Goal: Task Accomplishment & Management: Manage account settings

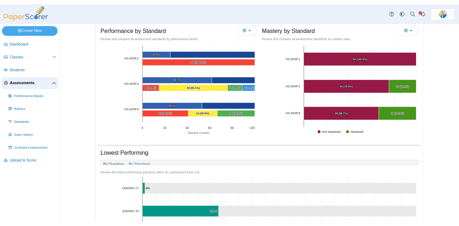
scroll to position [215, 0]
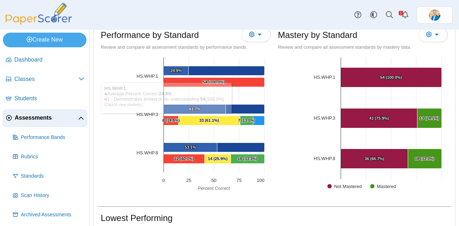
click at [47, 123] on link "Assessments" at bounding box center [45, 118] width 84 height 17
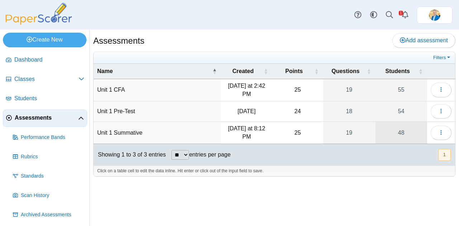
click at [399, 133] on link "48" at bounding box center [401, 133] width 52 height 22
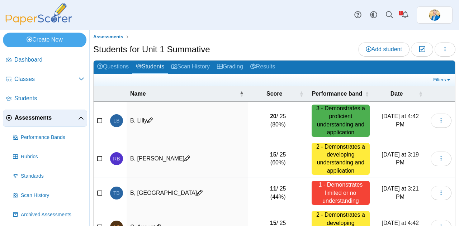
click at [44, 115] on span "Assessments" at bounding box center [46, 118] width 63 height 8
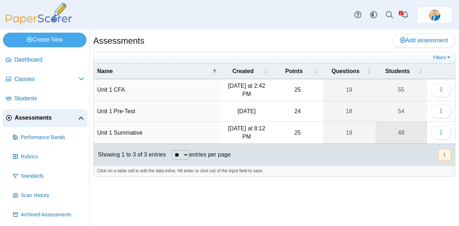
click at [401, 131] on link "48" at bounding box center [401, 133] width 52 height 22
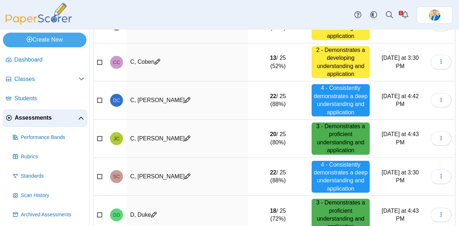
scroll to position [276, 0]
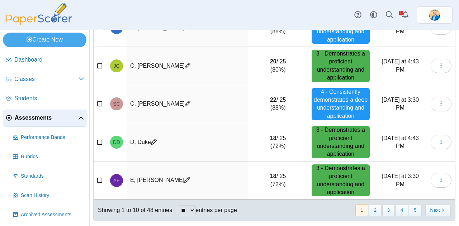
click at [327, 178] on div "3 - Demonstrates a proficient understanding and application" at bounding box center [340, 180] width 58 height 32
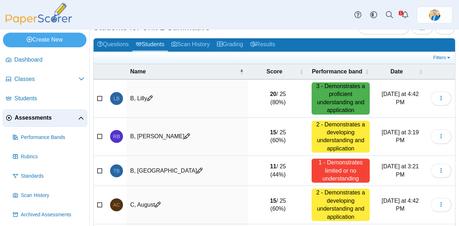
scroll to position [0, 0]
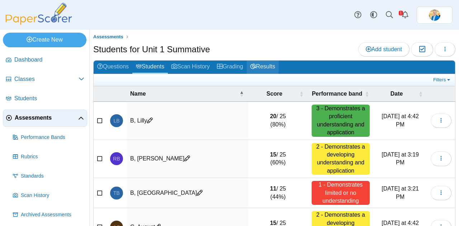
click at [267, 70] on link "Results" at bounding box center [263, 67] width 32 height 13
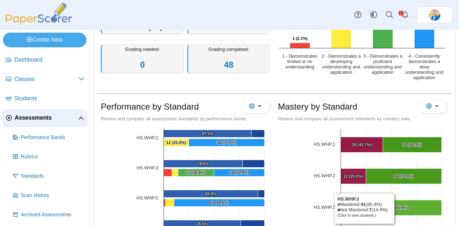
click at [393, 207] on text "41 (85.4%) ​ 41 (85.4%)" at bounding box center [398, 208] width 20 height 4
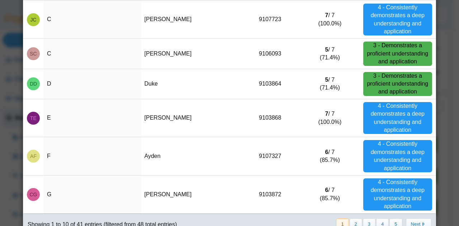
scroll to position [206, 0]
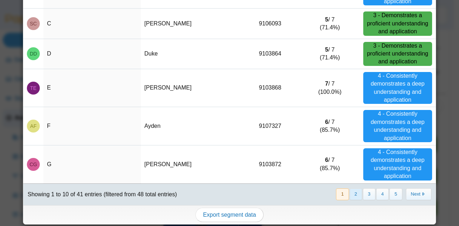
click at [349, 190] on button "2" at bounding box center [355, 194] width 13 height 12
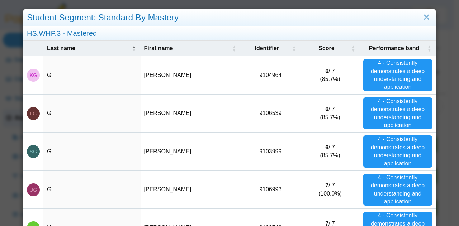
scroll to position [215, 0]
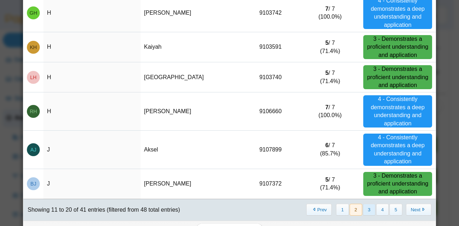
click at [363, 208] on button "3" at bounding box center [369, 210] width 13 height 12
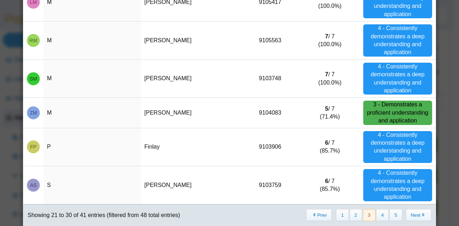
scroll to position [230, 0]
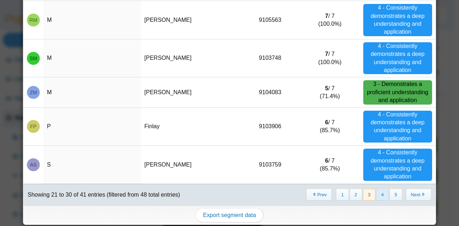
click at [377, 195] on button "4" at bounding box center [382, 195] width 13 height 12
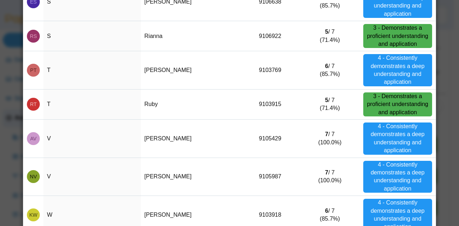
scroll to position [0, 0]
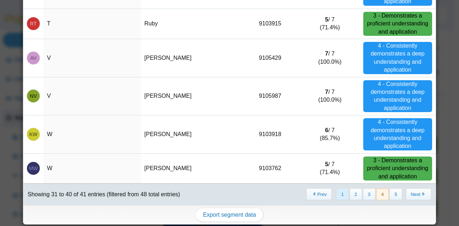
click at [337, 194] on button "1" at bounding box center [342, 194] width 13 height 12
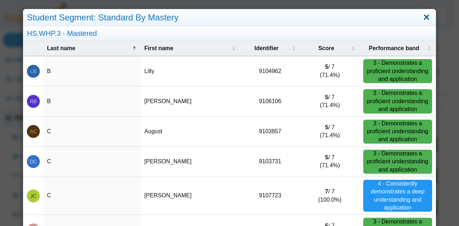
click at [424, 14] on link "Close" at bounding box center [426, 17] width 11 height 12
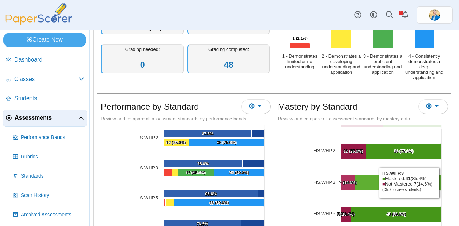
scroll to position [36, 0]
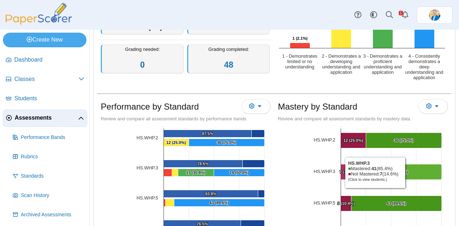
click at [404, 171] on text "41 (85.4%) ​ 41 (85.4%)" at bounding box center [398, 172] width 20 height 4
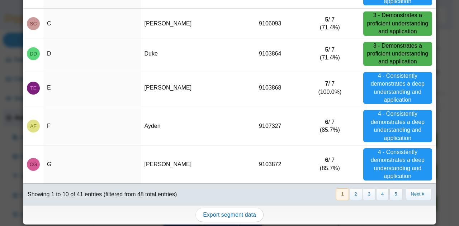
scroll to position [0, 0]
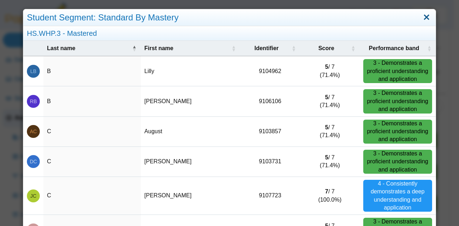
click at [422, 20] on link "Close" at bounding box center [426, 17] width 11 height 12
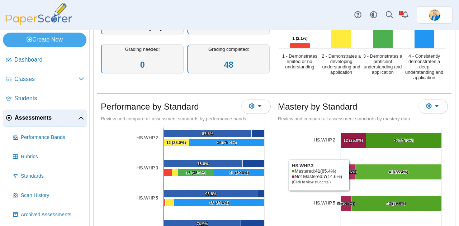
click at [348, 173] on Mastered "[object Object], 7. Not Mastered." at bounding box center [348, 171] width 14 height 15
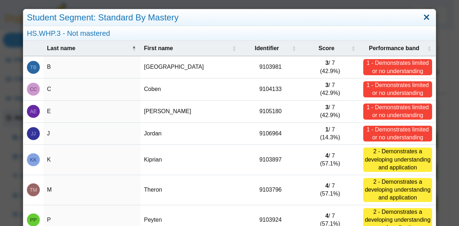
click at [423, 18] on link "Close" at bounding box center [426, 17] width 11 height 12
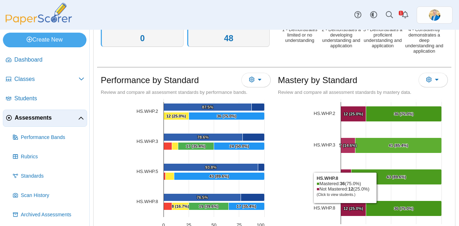
scroll to position [215, 0]
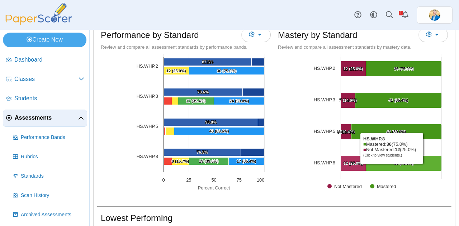
click at [390, 166] on Mastered "[object Object], 36. Mastered." at bounding box center [404, 163] width 76 height 15
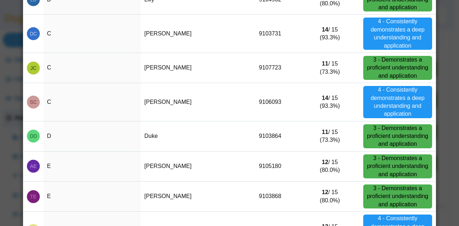
scroll to position [0, 0]
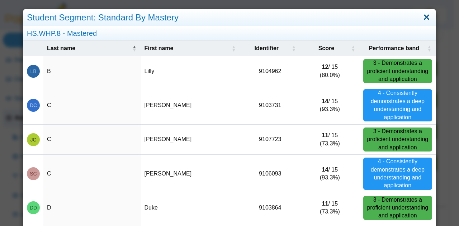
click at [423, 16] on link "Close" at bounding box center [426, 17] width 11 height 12
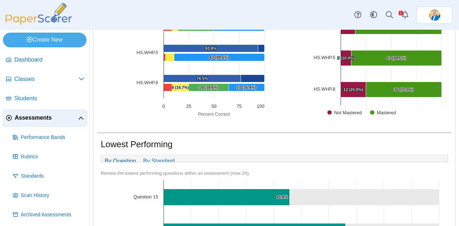
scroll to position [287, 0]
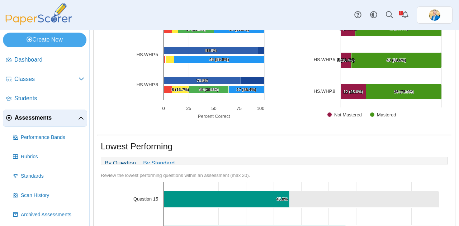
click at [27, 118] on span "Assessments" at bounding box center [46, 118] width 63 height 8
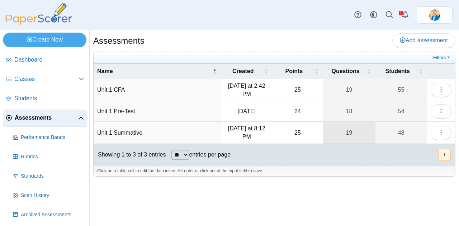
click at [350, 134] on link "19" at bounding box center [349, 133] width 52 height 22
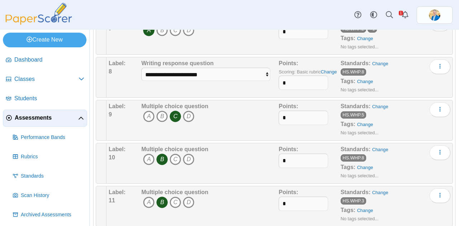
scroll to position [287, 0]
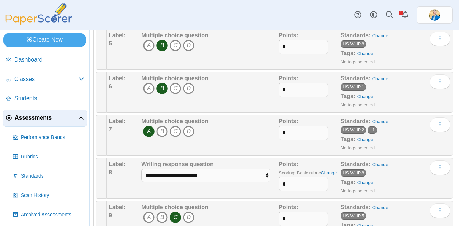
click at [39, 114] on span "Assessments" at bounding box center [46, 118] width 63 height 8
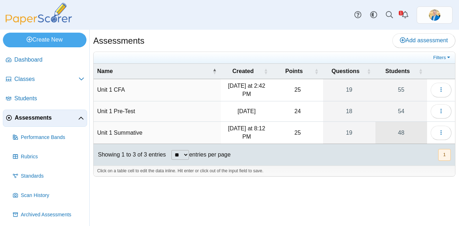
click at [403, 131] on link "48" at bounding box center [401, 133] width 52 height 22
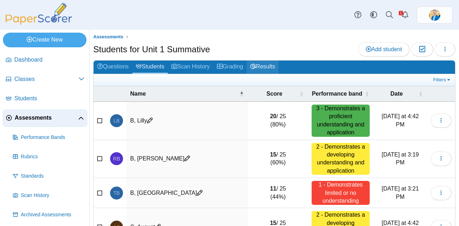
click at [273, 68] on link "Results" at bounding box center [263, 67] width 32 height 13
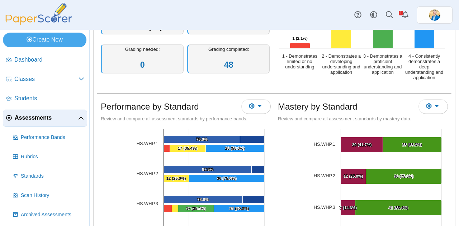
scroll to position [36, 0]
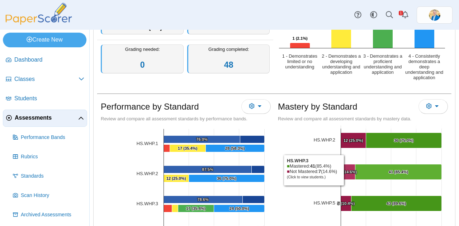
click at [343, 170] on text "7 (14.6%) ​ 7 (14.6%)" at bounding box center [348, 172] width 18 height 4
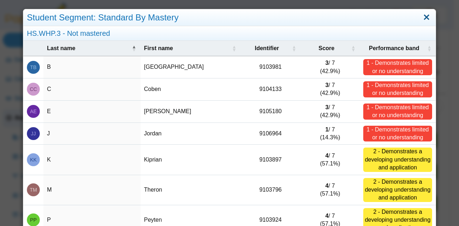
click at [421, 16] on link "Close" at bounding box center [426, 17] width 11 height 12
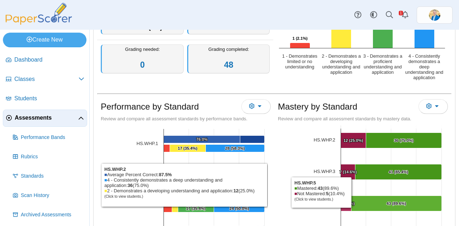
scroll to position [215, 0]
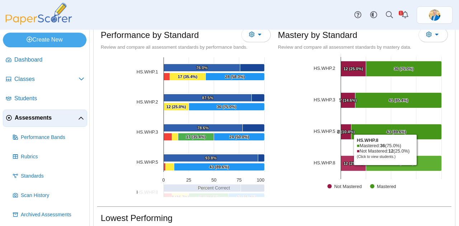
click at [382, 166] on Mastered "[object Object], 36. Mastered." at bounding box center [404, 163] width 76 height 15
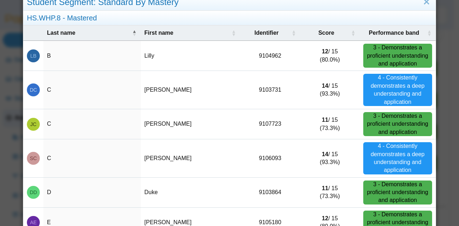
scroll to position [0, 0]
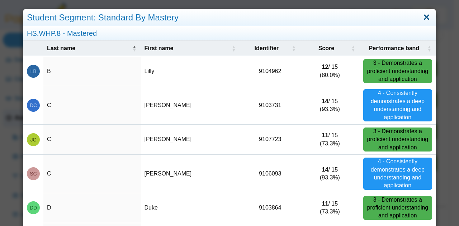
click at [421, 16] on link "Close" at bounding box center [426, 17] width 11 height 12
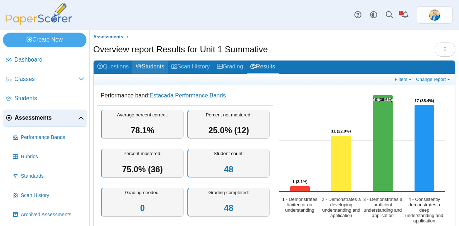
click at [151, 66] on link "Students" at bounding box center [149, 67] width 35 height 13
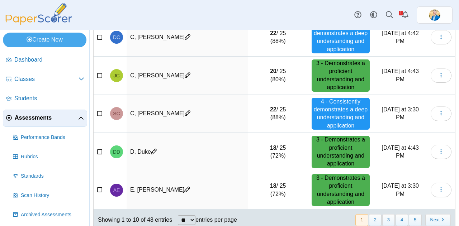
scroll to position [276, 0]
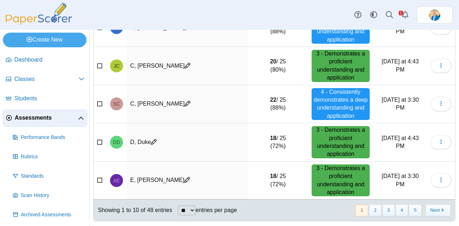
click at [238, 175] on td "E, [PERSON_NAME]" at bounding box center [186, 181] width 121 height 38
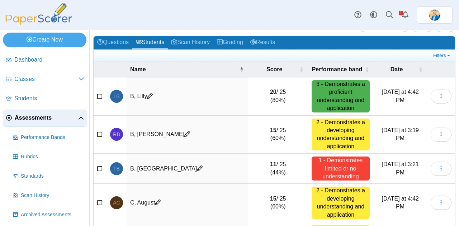
scroll to position [0, 0]
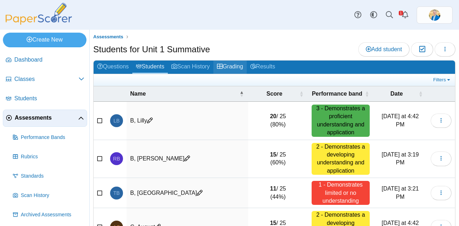
click at [230, 66] on link "Grading" at bounding box center [229, 67] width 33 height 13
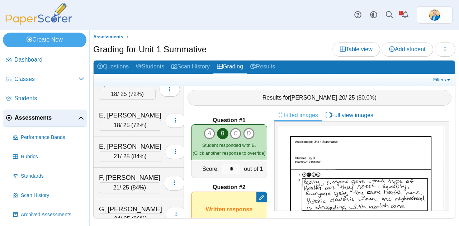
scroll to position [251, 0]
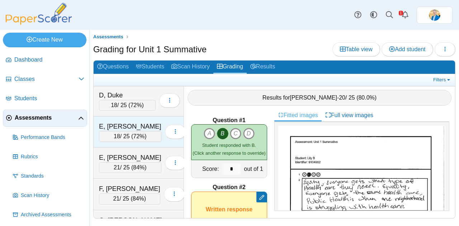
click at [136, 116] on div "E, Adelle 18 / 25 ( 72% ) Loading…" at bounding box center [139, 131] width 90 height 31
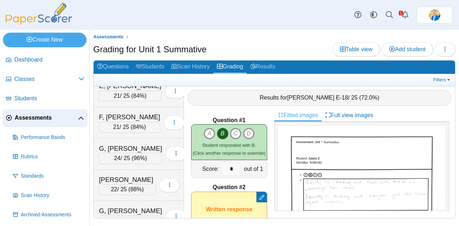
scroll to position [394, 0]
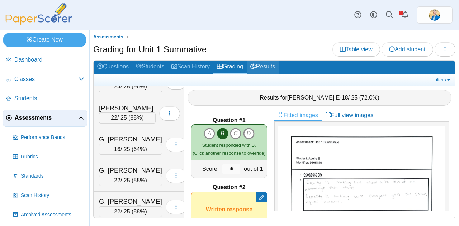
click at [272, 66] on link "Results" at bounding box center [263, 67] width 32 height 13
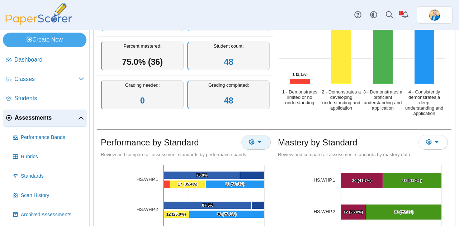
scroll to position [179, 0]
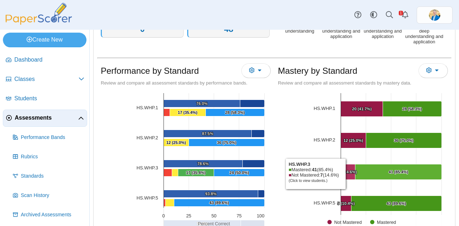
click at [345, 172] on text "7 (14.6%) ​ 7 (14.6%)" at bounding box center [348, 172] width 18 height 4
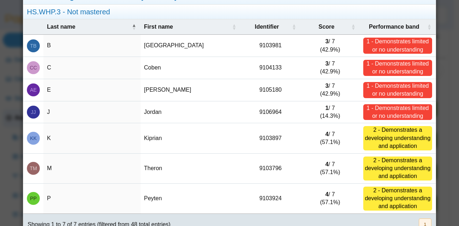
scroll to position [0, 0]
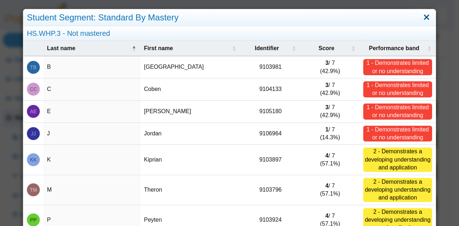
click at [425, 17] on link "Close" at bounding box center [426, 17] width 11 height 12
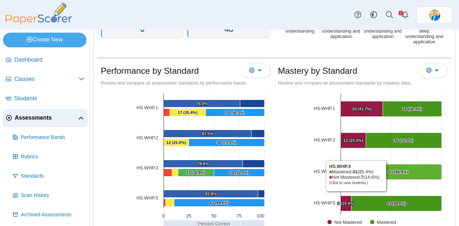
click at [387, 173] on Mastered "[object Object], 41. Mastered." at bounding box center [398, 171] width 86 height 15
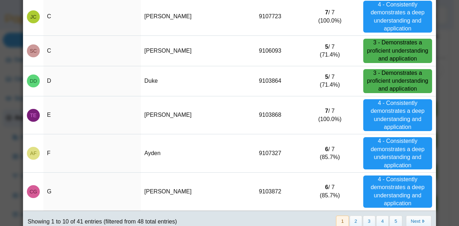
scroll to position [206, 0]
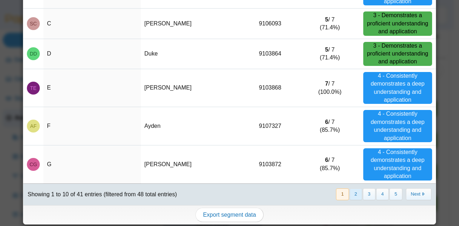
click at [349, 191] on button "2" at bounding box center [355, 194] width 13 height 12
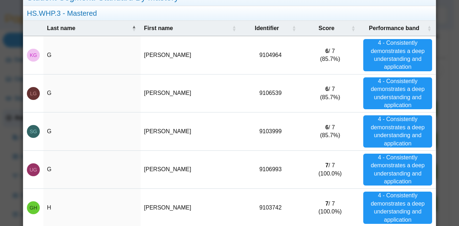
scroll to position [0, 0]
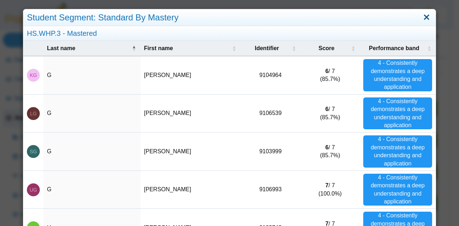
click at [421, 15] on link "Close" at bounding box center [426, 17] width 11 height 12
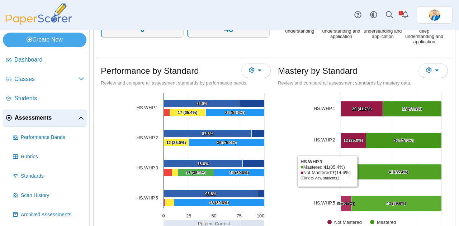
scroll to position [36, 0]
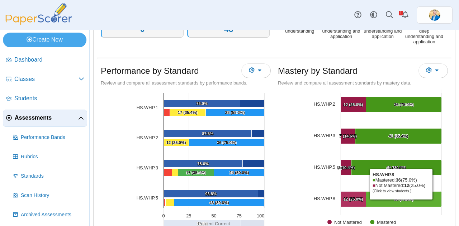
click at [398, 200] on Mastered "[object Object], 36. Mastered." at bounding box center [404, 199] width 76 height 15
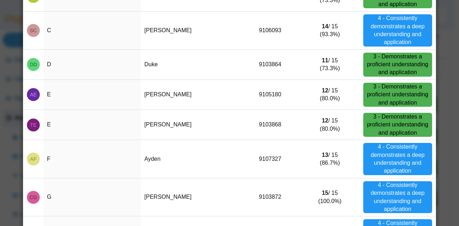
scroll to position [214, 0]
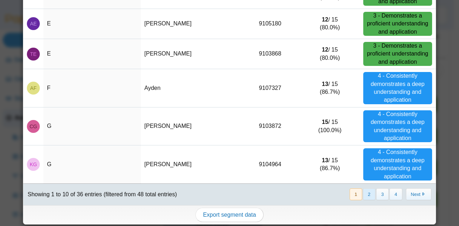
click at [364, 193] on button "2" at bounding box center [369, 194] width 13 height 12
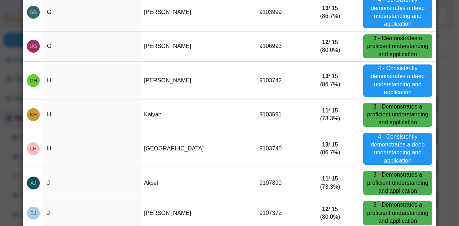
scroll to position [0, 0]
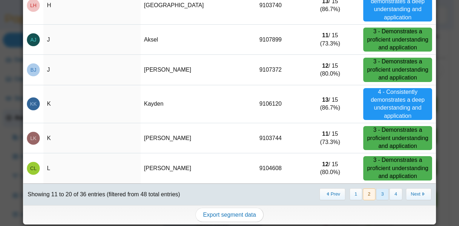
click at [377, 193] on button "3" at bounding box center [382, 194] width 13 height 12
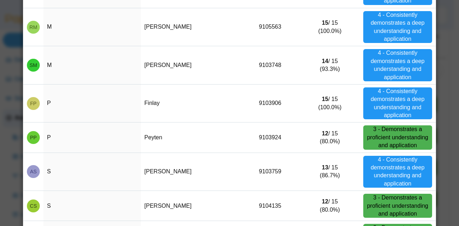
scroll to position [215, 0]
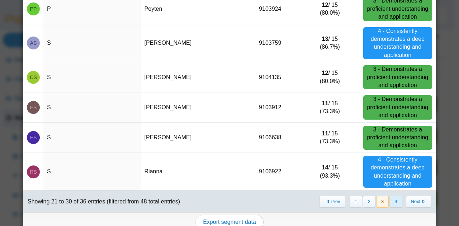
click at [390, 202] on button "4" at bounding box center [395, 202] width 13 height 12
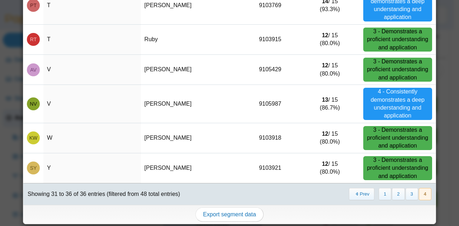
scroll to position [0, 0]
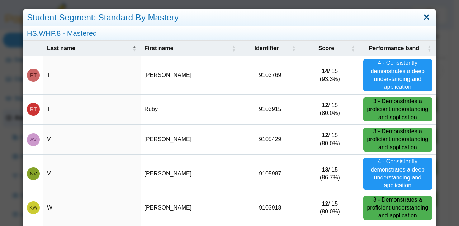
click at [425, 18] on link "Close" at bounding box center [426, 17] width 11 height 12
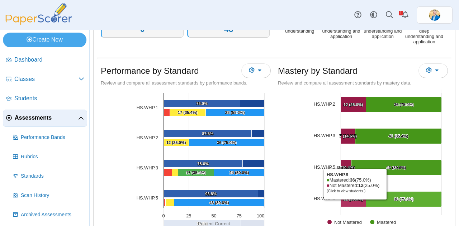
click at [349, 200] on Mastered "[object Object], 12. Not Mastered." at bounding box center [353, 199] width 25 height 15
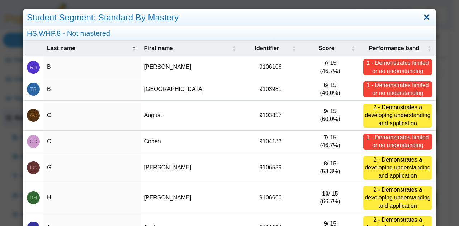
click at [421, 16] on link "Close" at bounding box center [426, 17] width 11 height 12
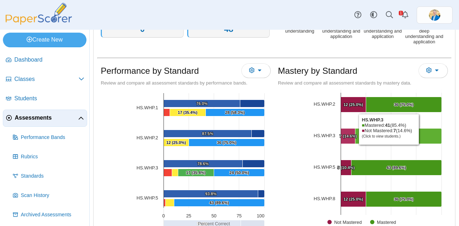
click at [418, 130] on Mastered "[object Object], 41. Mastered." at bounding box center [398, 136] width 86 height 15
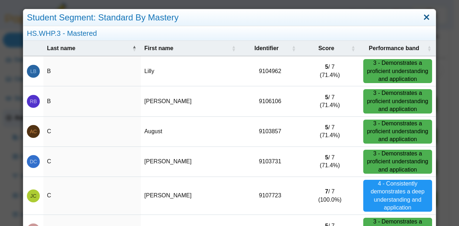
click at [421, 18] on link "Close" at bounding box center [426, 17] width 11 height 12
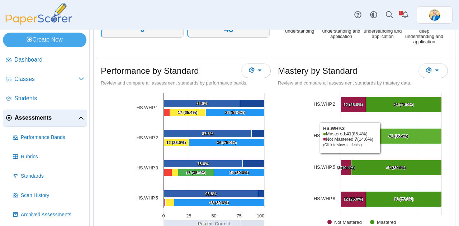
click at [379, 137] on Mastered "[object Object], 41. Mastered." at bounding box center [398, 136] width 86 height 15
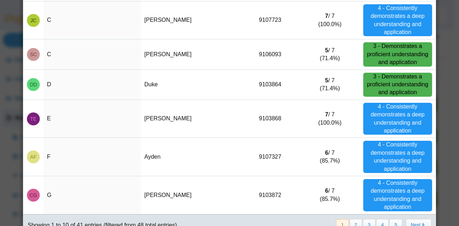
scroll to position [179, 0]
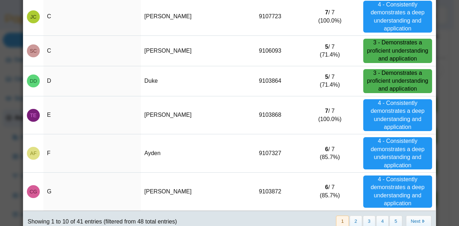
click at [351, 213] on div "« Prev 1 2 3 4 5 Next »" at bounding box center [383, 221] width 105 height 20
click at [351, 217] on button "2" at bounding box center [355, 222] width 13 height 12
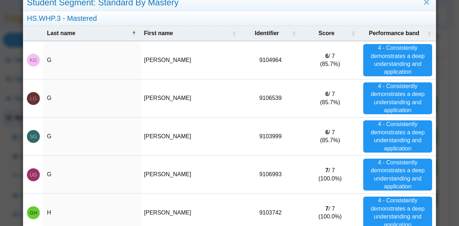
scroll to position [0, 0]
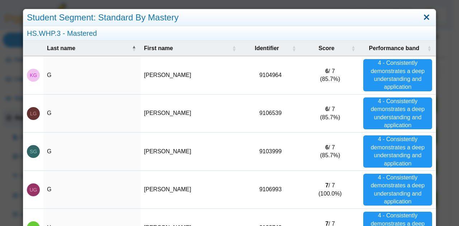
click at [422, 19] on link "Close" at bounding box center [426, 17] width 11 height 12
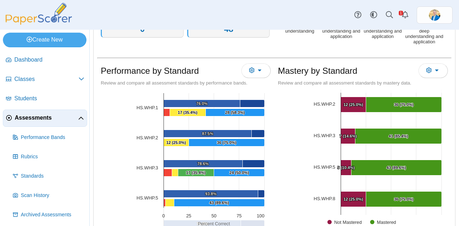
click at [32, 118] on span "Assessments" at bounding box center [46, 118] width 63 height 8
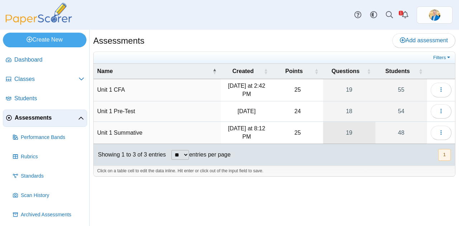
click at [349, 132] on link "19" at bounding box center [349, 133] width 52 height 22
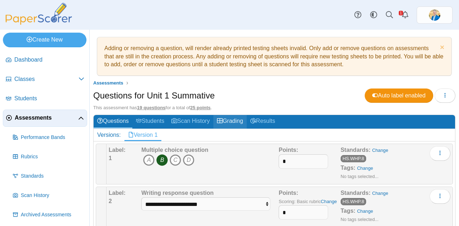
click at [229, 121] on link "Grading" at bounding box center [229, 121] width 33 height 13
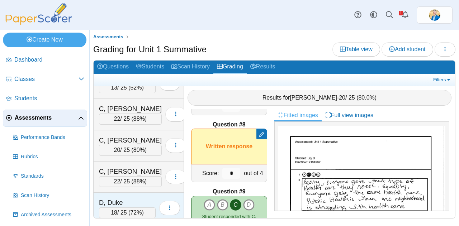
scroll to position [215, 0]
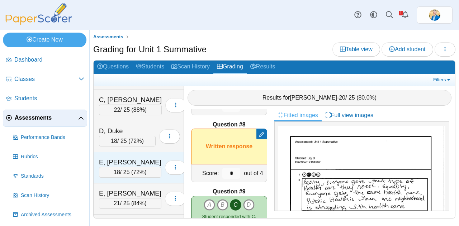
click at [148, 152] on div "E, [PERSON_NAME] 18 / 25 ( 72% ) Loading…" at bounding box center [139, 167] width 90 height 31
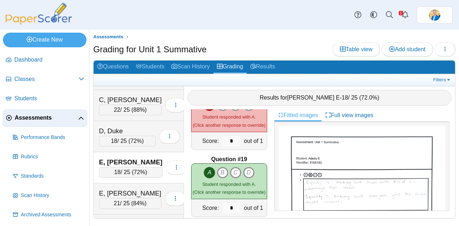
scroll to position [1181, 0]
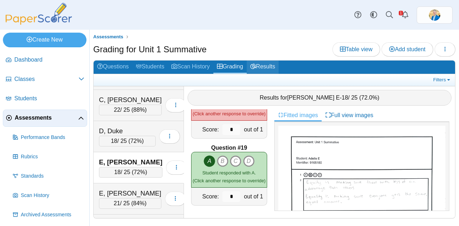
click at [271, 65] on link "Results" at bounding box center [263, 67] width 32 height 13
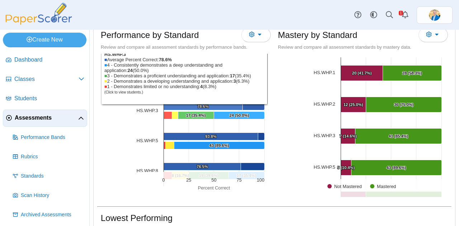
scroll to position [36, 0]
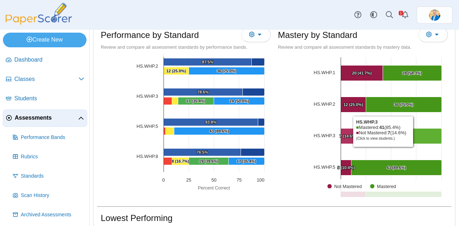
click at [412, 130] on Mastered "[object Object], 41. Mastered." at bounding box center [398, 136] width 86 height 15
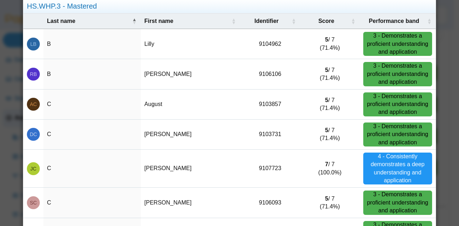
scroll to position [0, 0]
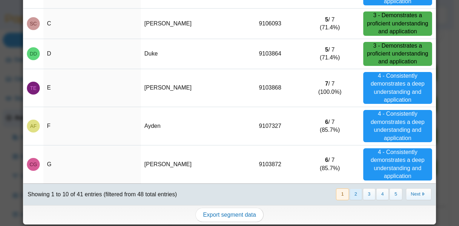
click at [350, 193] on button "2" at bounding box center [355, 194] width 13 height 12
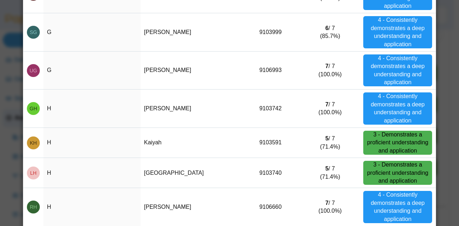
scroll to position [221, 0]
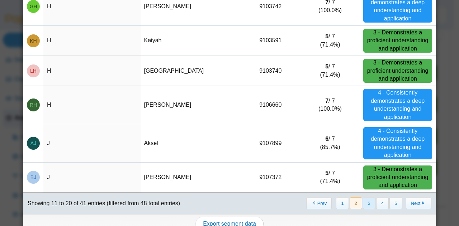
click at [365, 200] on button "3" at bounding box center [369, 203] width 13 height 12
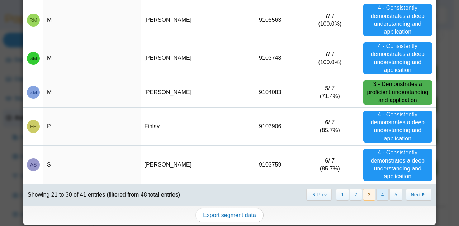
click at [378, 191] on button "4" at bounding box center [382, 195] width 13 height 12
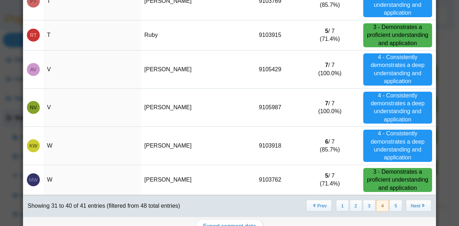
scroll to position [214, 0]
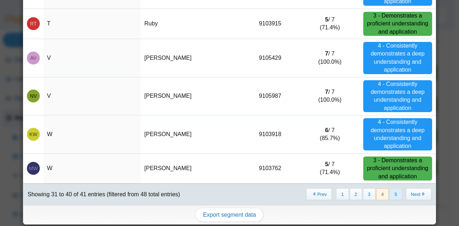
click at [389, 197] on button "5" at bounding box center [395, 194] width 13 height 12
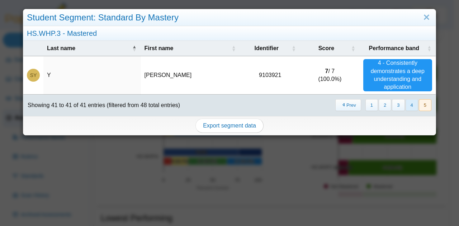
click at [405, 104] on button "4" at bounding box center [411, 105] width 13 height 12
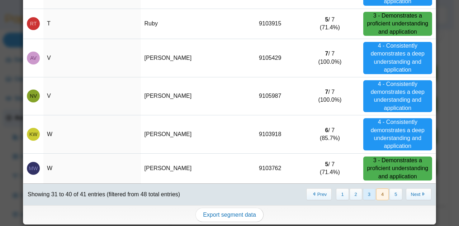
click at [363, 194] on button "3" at bounding box center [369, 194] width 13 height 12
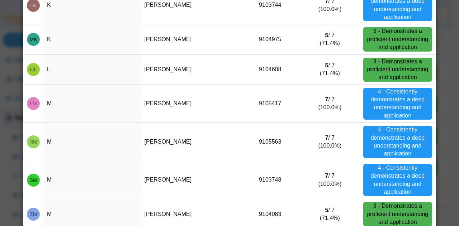
scroll to position [230, 0]
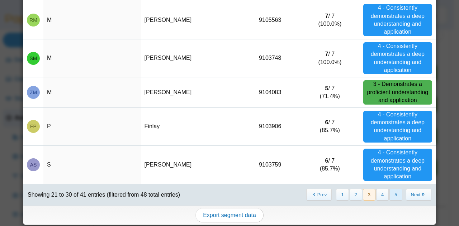
click at [389, 194] on button "5" at bounding box center [395, 195] width 13 height 12
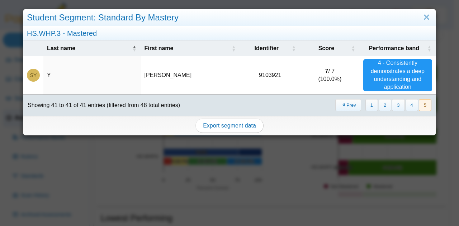
scroll to position [0, 0]
click at [383, 195] on div "Student Segment: Standard By Mastery HS.WHP.3 - Mastered Last name First name I…" at bounding box center [229, 113] width 459 height 226
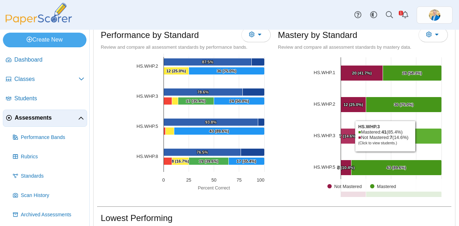
click at [414, 135] on Mastered "[object Object], 41. Mastered." at bounding box center [398, 136] width 86 height 15
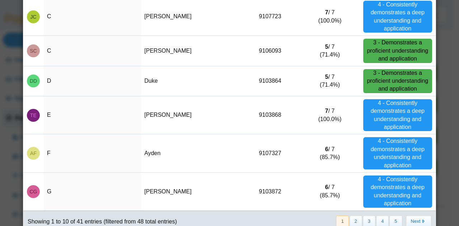
scroll to position [206, 0]
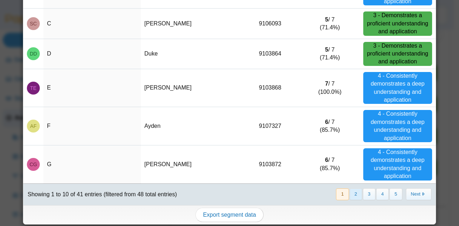
click at [350, 194] on button "2" at bounding box center [355, 194] width 13 height 12
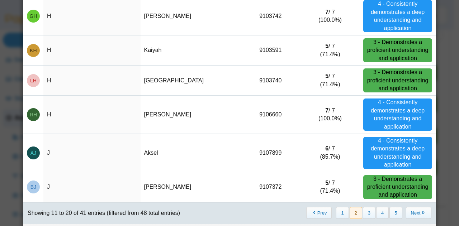
scroll to position [230, 0]
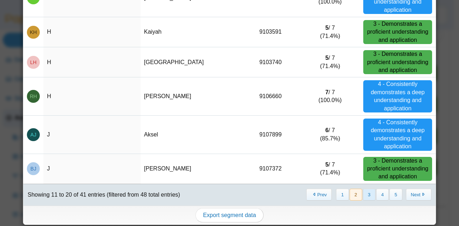
click at [364, 191] on button "3" at bounding box center [369, 195] width 13 height 12
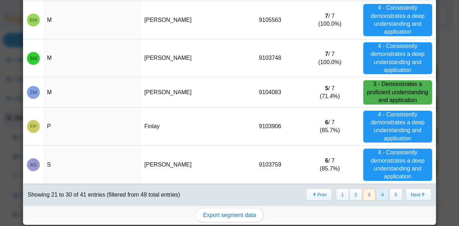
click at [377, 190] on button "4" at bounding box center [382, 195] width 13 height 12
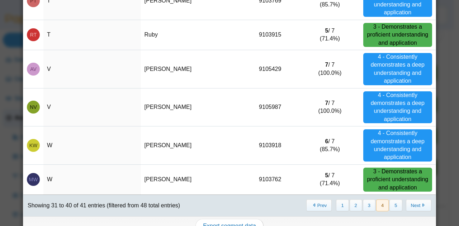
scroll to position [214, 0]
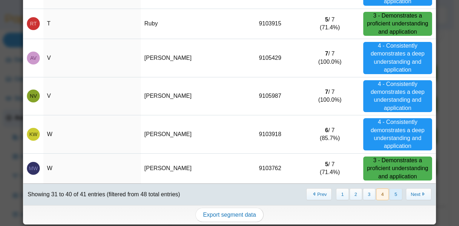
click at [389, 194] on button "5" at bounding box center [395, 194] width 13 height 12
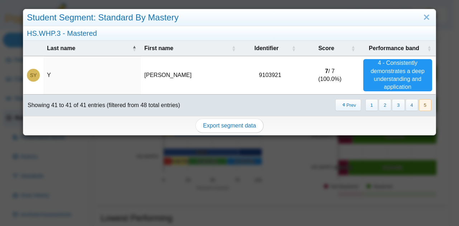
scroll to position [0, 0]
click at [372, 105] on button "1" at bounding box center [371, 105] width 13 height 12
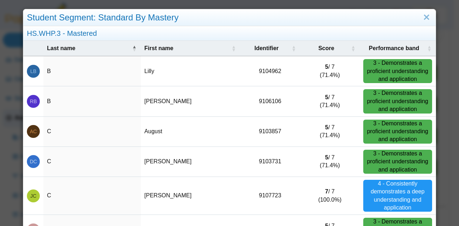
scroll to position [206, 0]
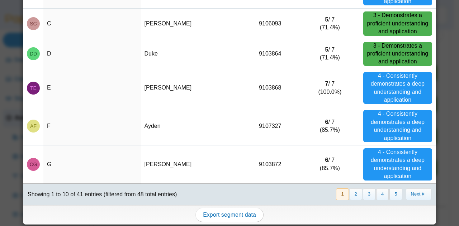
click at [445, 18] on div "Student Segment: Standard By Mastery HS.WHP.3 - Mastered Last name First name I…" at bounding box center [229, 113] width 459 height 226
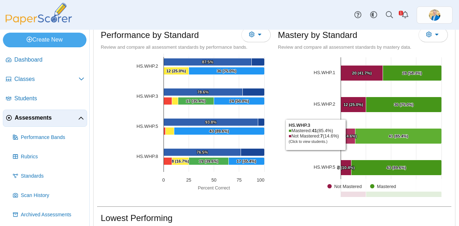
click at [345, 134] on text "7 (14.6%) ​ 7 (14.6%)" at bounding box center [348, 136] width 18 height 4
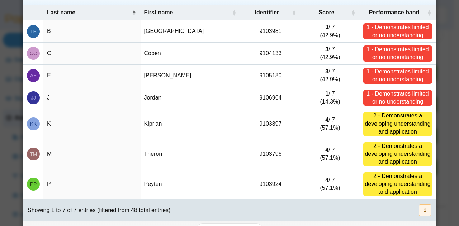
scroll to position [0, 0]
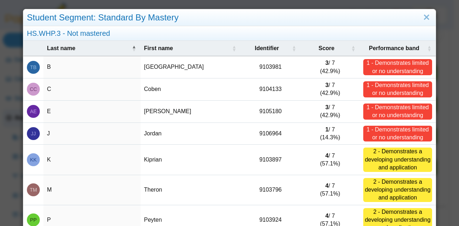
click at [441, 163] on div "Student Segment: Standard By Mastery HS.WHP.3 - Not mastered Last name First na…" at bounding box center [229, 113] width 459 height 226
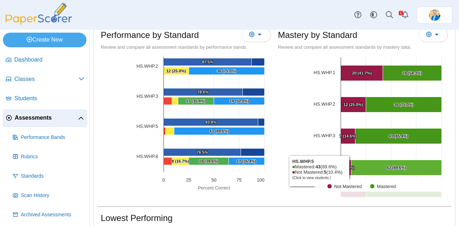
scroll to position [36, 0]
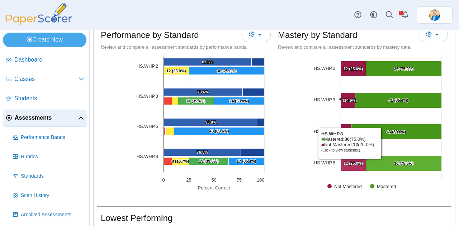
click at [346, 163] on text "12 (25.0%) ​ 12 (25.0%)" at bounding box center [353, 163] width 20 height 4
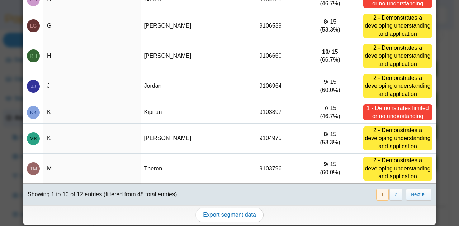
scroll to position [142, 0]
click at [389, 194] on button "2" at bounding box center [395, 195] width 13 height 12
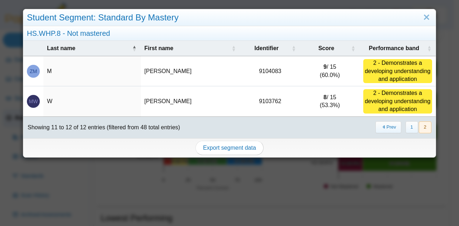
scroll to position [0, 0]
click at [412, 130] on button "1" at bounding box center [411, 127] width 13 height 12
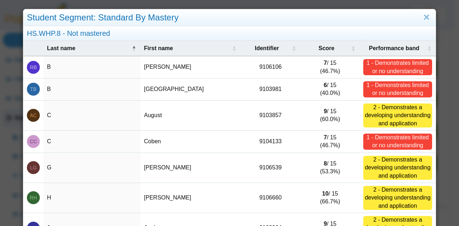
click at [445, 98] on div "Student Segment: Standard By Mastery HS.WHP.8 - Not mastered Last name First na…" at bounding box center [229, 113] width 459 height 226
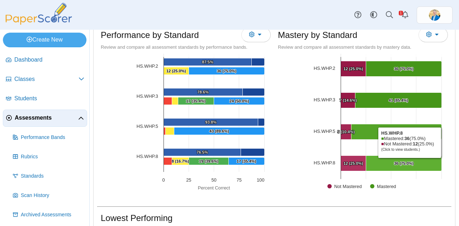
click at [409, 163] on text "36 (75.0%) ​ 36 (75.0%)" at bounding box center [404, 163] width 20 height 4
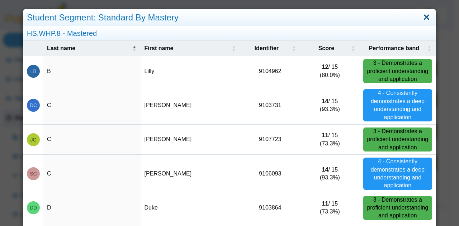
click at [421, 18] on link "Close" at bounding box center [426, 17] width 11 height 12
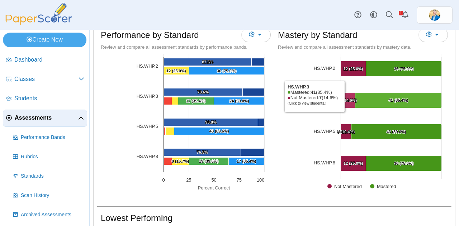
click at [344, 95] on Mastered "[object Object], 7. Not Mastered." at bounding box center [348, 100] width 14 height 15
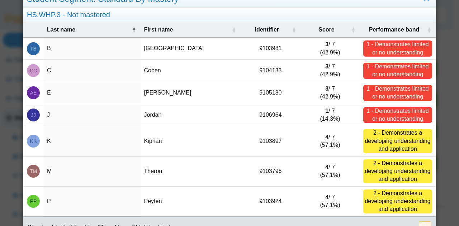
scroll to position [52, 0]
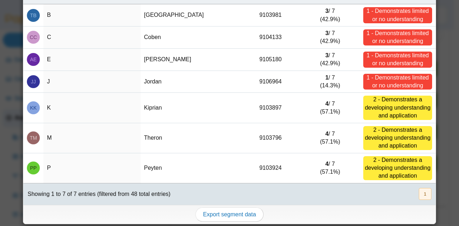
click at [438, 53] on div "Student Segment: Standard By Mastery HS.WHP.3 - Not mastered Last name First na…" at bounding box center [229, 113] width 459 height 226
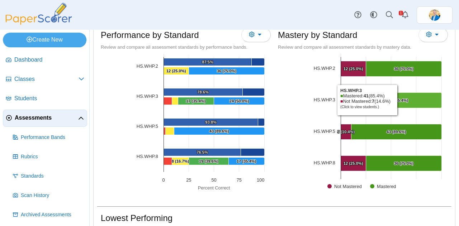
click at [402, 99] on text "41 (85.4%) ​ 41 (85.4%)" at bounding box center [398, 100] width 20 height 4
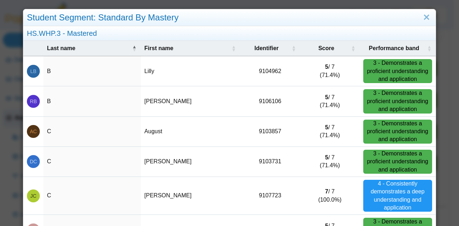
scroll to position [143, 0]
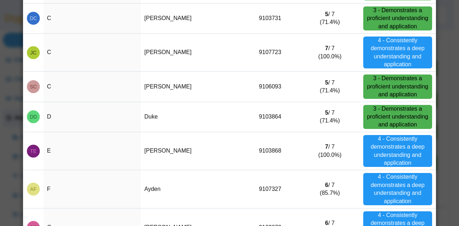
click at [439, 42] on div "Student Segment: Standard By Mastery HS.WHP.3 - Mastered Last name First name I…" at bounding box center [229, 113] width 459 height 226
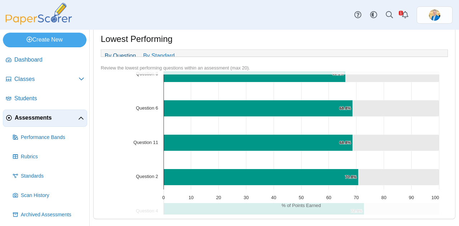
scroll to position [0, 0]
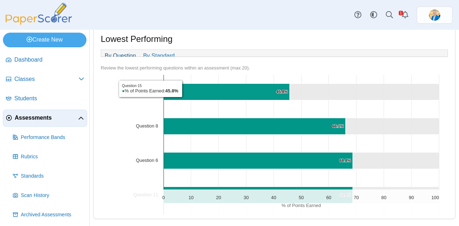
click at [44, 118] on span "Assessments" at bounding box center [46, 118] width 63 height 8
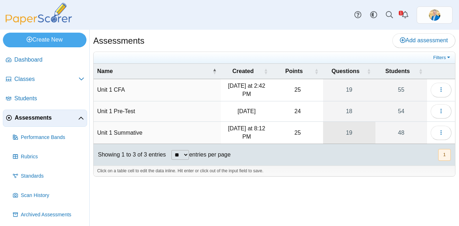
click at [348, 130] on link "19" at bounding box center [349, 133] width 52 height 22
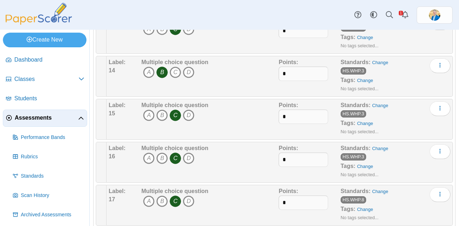
scroll to position [636, 0]
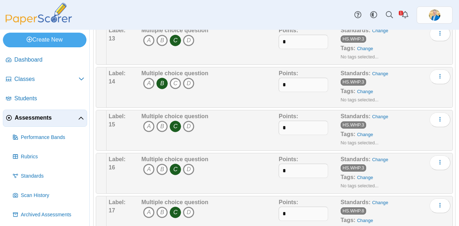
click at [32, 117] on span "Assessments" at bounding box center [46, 118] width 63 height 8
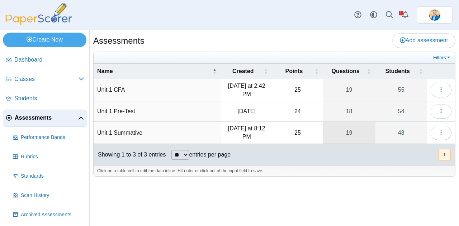
click at [349, 133] on link "19" at bounding box center [349, 133] width 52 height 22
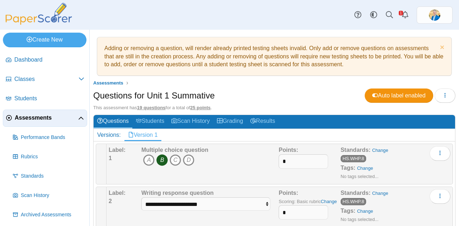
scroll to position [36, 0]
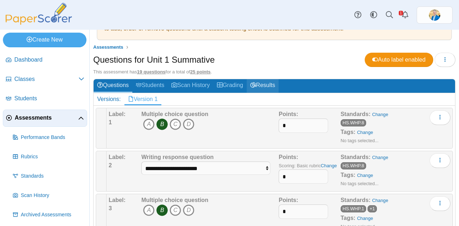
click at [269, 85] on link "Results" at bounding box center [263, 85] width 32 height 13
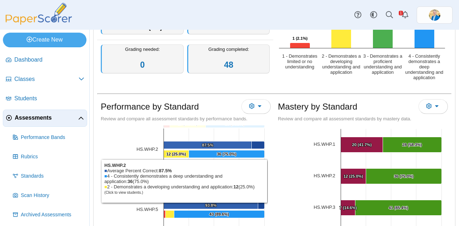
scroll to position [36, 0]
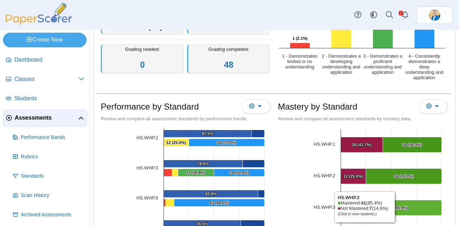
click at [394, 206] on text "41 (85.4%) ​ 41 (85.4%)" at bounding box center [398, 208] width 20 height 4
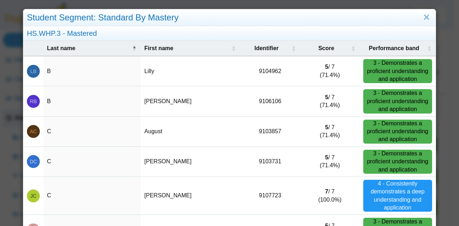
scroll to position [206, 0]
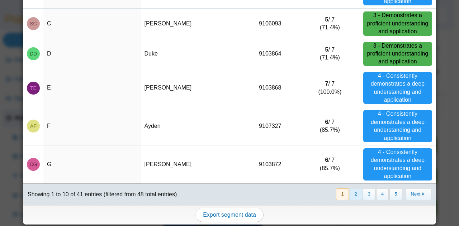
click at [354, 195] on button "2" at bounding box center [355, 194] width 13 height 12
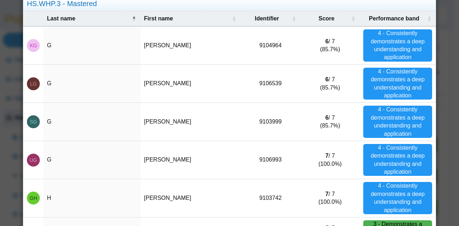
scroll to position [72, 0]
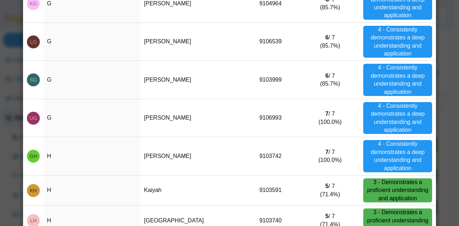
click at [439, 131] on div "Student Segment: Standard By Mastery HS.WHP.3 - Mastered Last name First name I…" at bounding box center [229, 113] width 459 height 226
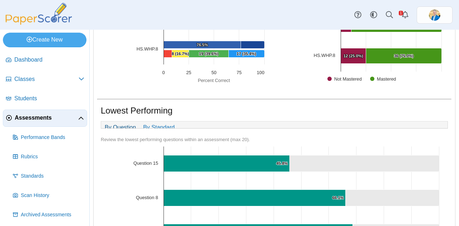
scroll to position [251, 0]
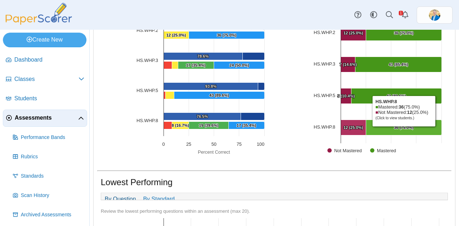
click at [401, 127] on text "36 (75.0%) ​ 36 (75.0%)" at bounding box center [404, 127] width 20 height 4
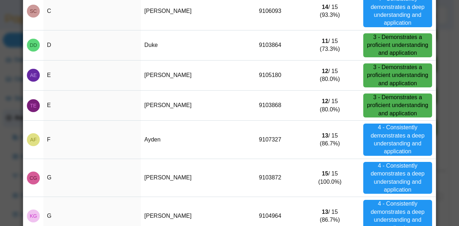
scroll to position [214, 0]
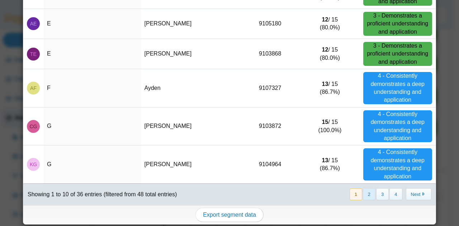
click at [363, 193] on button "2" at bounding box center [369, 194] width 13 height 12
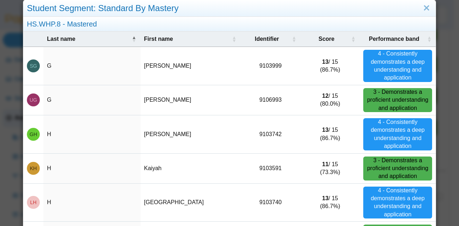
scroll to position [0, 0]
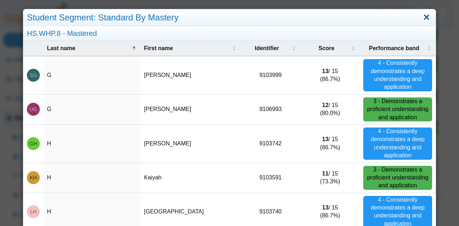
click at [421, 21] on link "Close" at bounding box center [426, 17] width 11 height 12
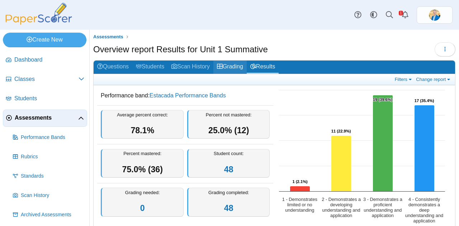
click at [220, 66] on icon at bounding box center [220, 66] width 6 height 6
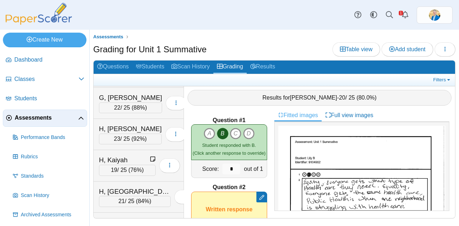
scroll to position [502, 0]
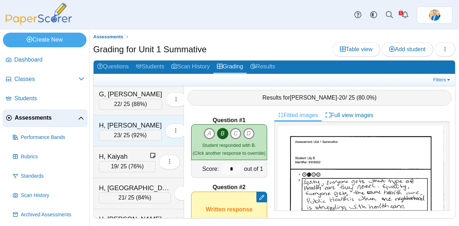
click at [128, 121] on div "H, [PERSON_NAME]" at bounding box center [130, 125] width 63 height 9
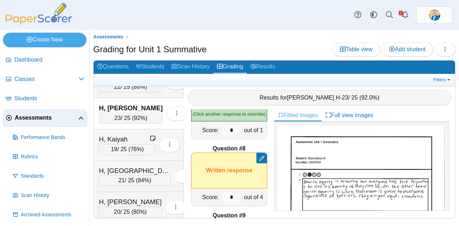
scroll to position [435, 0]
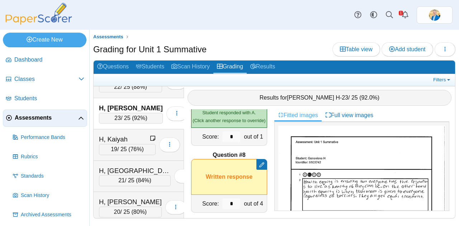
click at [41, 120] on span "Assessments" at bounding box center [46, 118] width 63 height 8
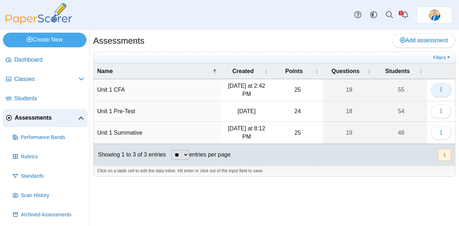
click at [439, 90] on icon "button" at bounding box center [441, 90] width 6 height 6
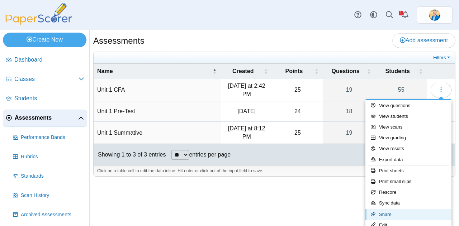
click at [383, 211] on link "Share" at bounding box center [408, 214] width 86 height 11
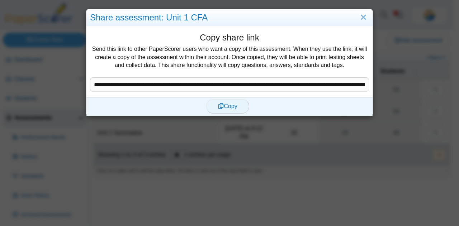
click at [232, 108] on span "Copy" at bounding box center [227, 106] width 19 height 6
click at [360, 20] on link "Close" at bounding box center [363, 17] width 11 height 12
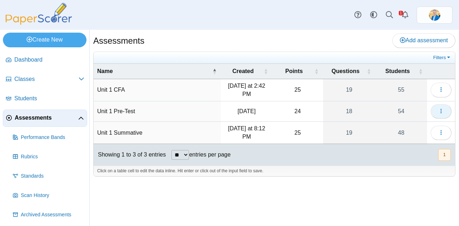
click at [436, 106] on button "button" at bounding box center [440, 111] width 21 height 14
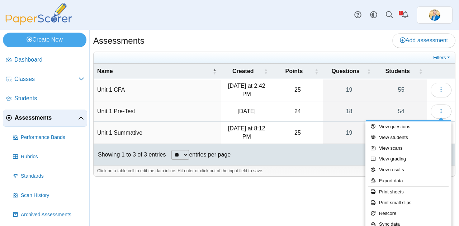
click at [328, 199] on div "Assessments Add assessment 25" at bounding box center [274, 128] width 369 height 196
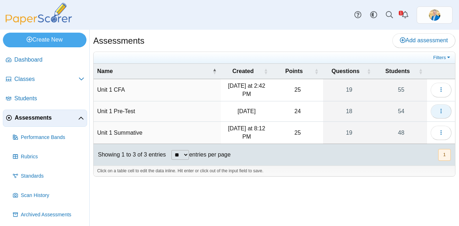
click at [441, 105] on button "button" at bounding box center [440, 111] width 21 height 14
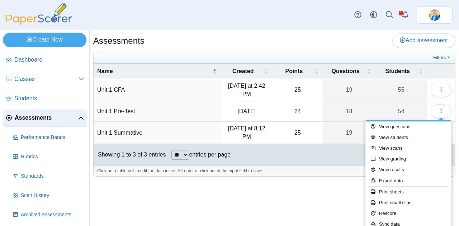
click at [297, 192] on div "Assessments Add assessment 25" at bounding box center [274, 128] width 369 height 196
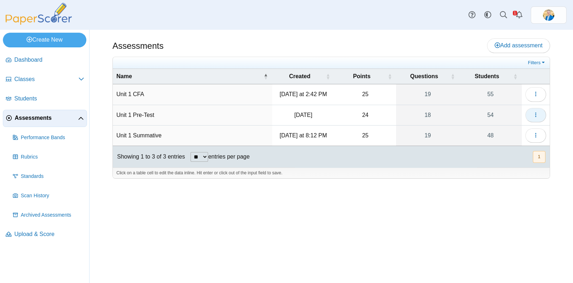
click at [458, 113] on icon "button" at bounding box center [536, 115] width 6 height 6
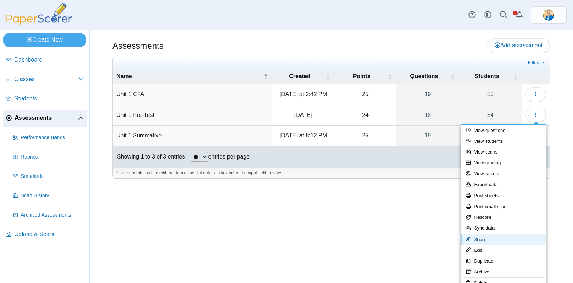
click at [458, 226] on link "Share" at bounding box center [504, 239] width 86 height 11
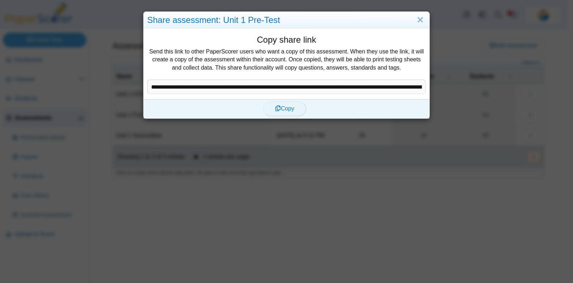
click at [286, 103] on button "Copy" at bounding box center [284, 108] width 43 height 14
click at [416, 21] on link "Close" at bounding box center [420, 20] width 11 height 12
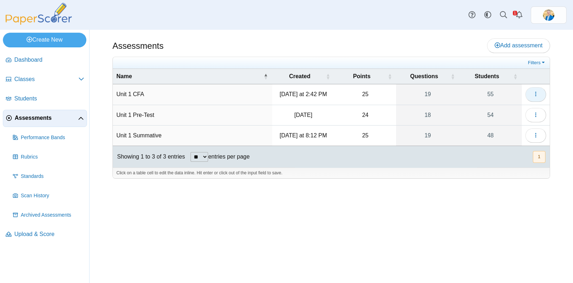
click at [458, 94] on icon "button" at bounding box center [536, 94] width 6 height 6
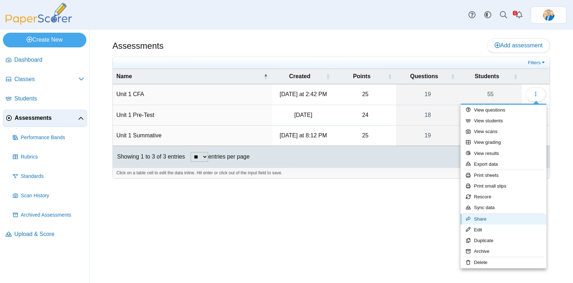
click at [458, 219] on link "Share" at bounding box center [504, 219] width 86 height 11
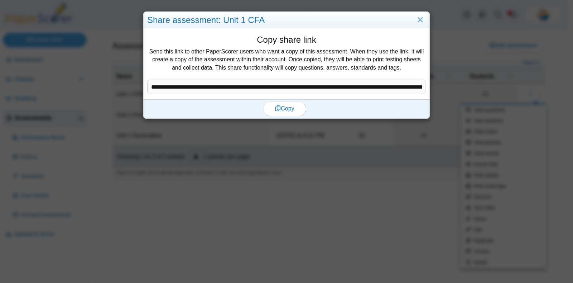
click at [283, 101] on div "Copy" at bounding box center [285, 108] width 282 height 19
click at [283, 107] on span "Copy" at bounding box center [284, 108] width 19 height 6
click at [418, 17] on link "Close" at bounding box center [420, 20] width 11 height 12
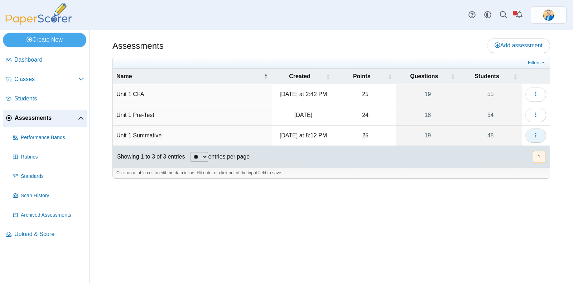
click at [458, 136] on button "button" at bounding box center [536, 135] width 21 height 14
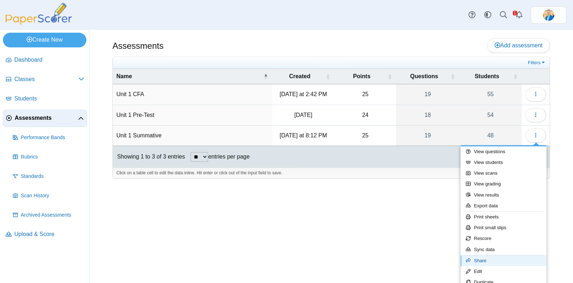
click at [458, 226] on link "Share" at bounding box center [504, 260] width 86 height 11
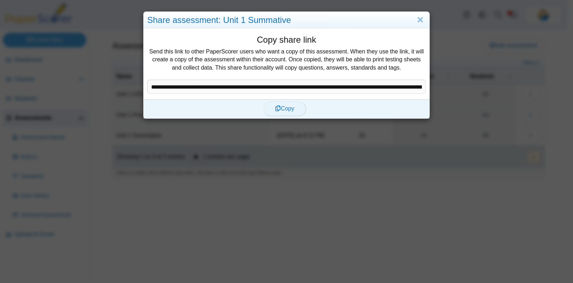
click at [284, 106] on span "Copy" at bounding box center [284, 108] width 19 height 6
type textarea "**********"
click at [421, 22] on link "Close" at bounding box center [420, 20] width 11 height 12
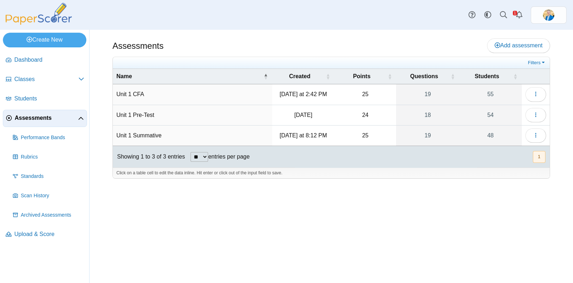
click at [52, 19] on img at bounding box center [39, 14] width 72 height 22
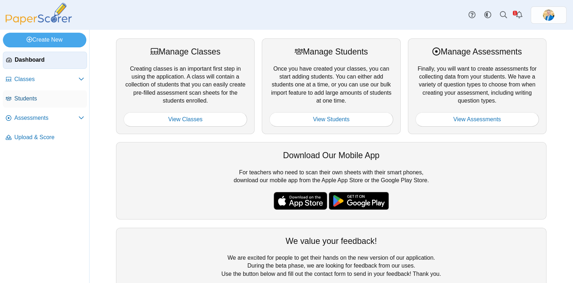
click at [28, 102] on span "Students" at bounding box center [49, 99] width 70 height 8
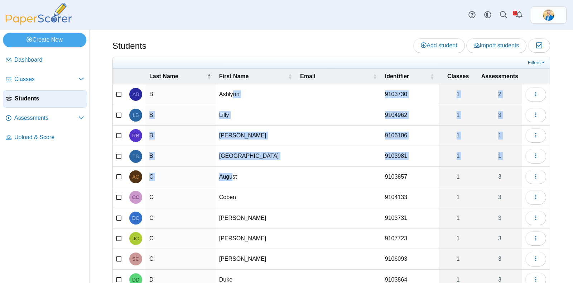
drag, startPoint x: 235, startPoint y: 93, endPoint x: 234, endPoint y: 177, distance: 83.8
click at [234, 177] on tbody "AB B Ashlynn 9103730 1 2 Loading… [PERSON_NAME] 9104962 1 3 Loading… [PERSON_NA…" at bounding box center [331, 187] width 437 height 206
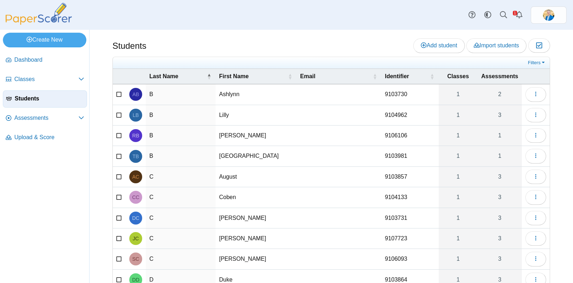
click at [274, 167] on td "August" at bounding box center [256, 177] width 81 height 20
click at [262, 153] on td "[GEOGRAPHIC_DATA]" at bounding box center [256, 156] width 81 height 20
type input "*******"
click at [251, 93] on td "Ashlynn" at bounding box center [256, 94] width 78 height 20
type input "*******"
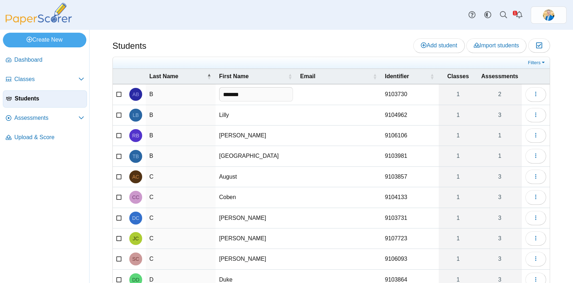
click at [92, 136] on div "Students Add student Import students Moderation 0" at bounding box center [332, 156] width 484 height 253
